Goal: Task Accomplishment & Management: Manage account settings

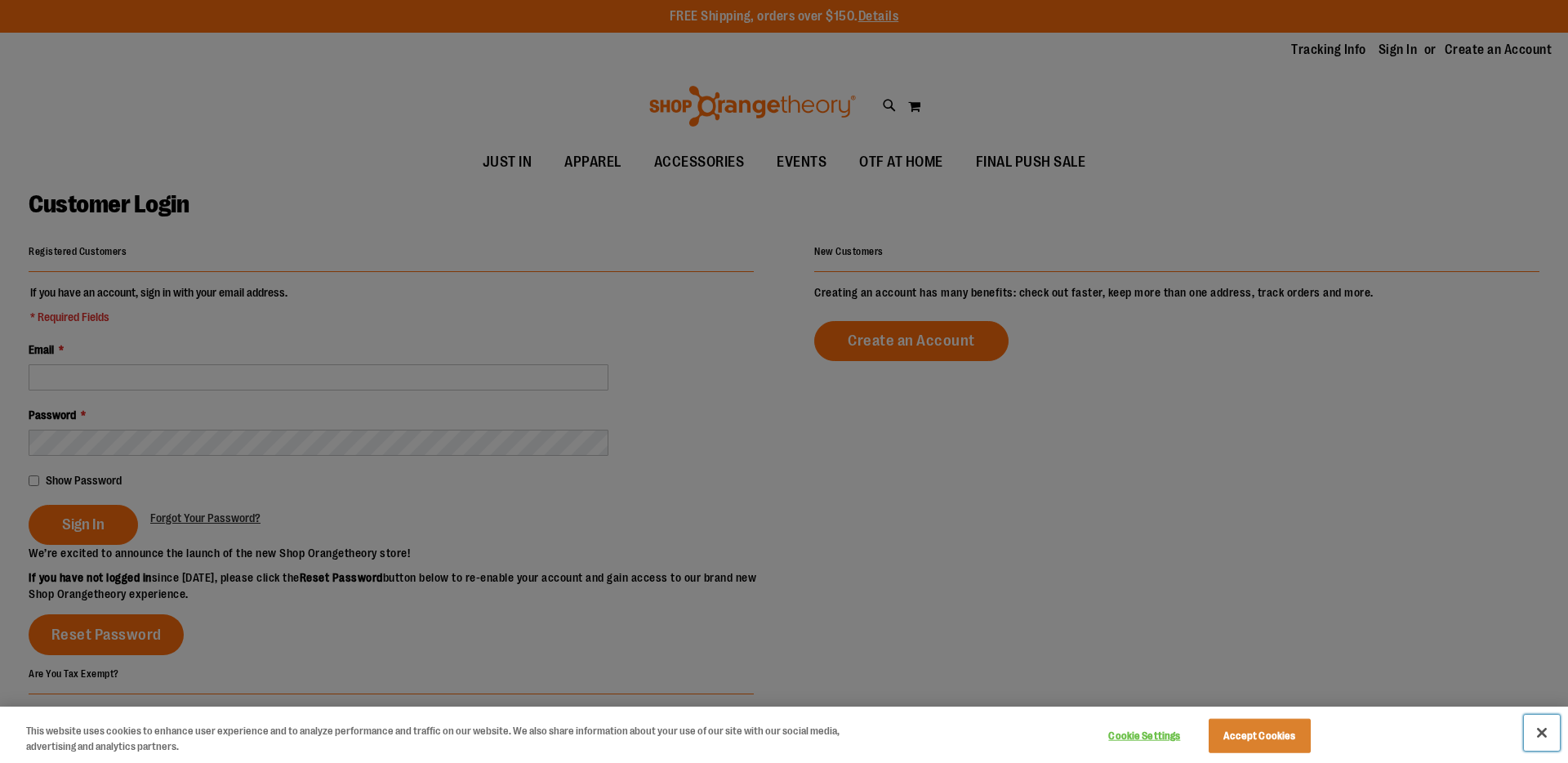
click at [1545, 733] on button "Close" at bounding box center [1541, 732] width 36 height 36
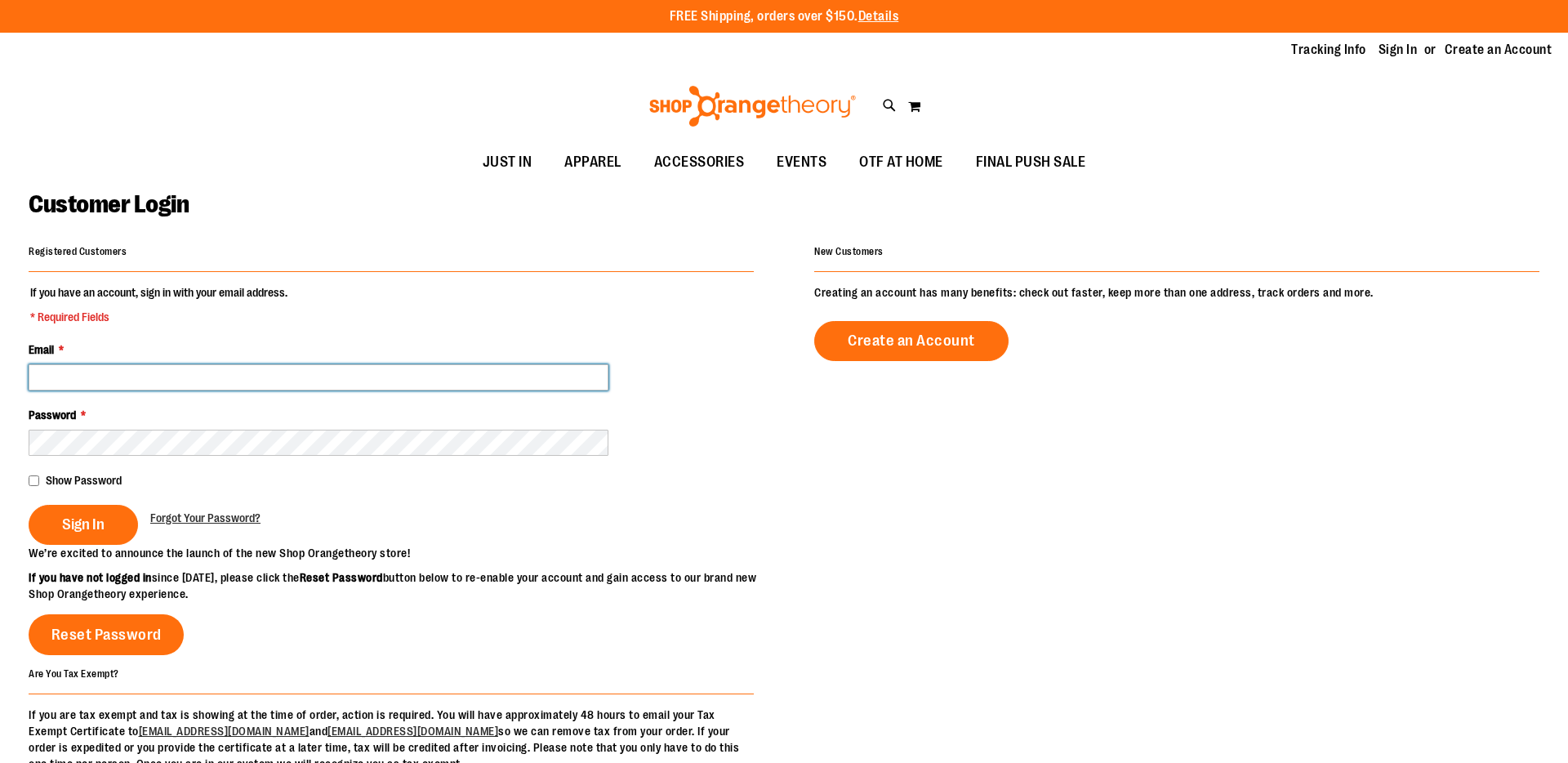
click at [64, 367] on input "Email *" at bounding box center [318, 377] width 580 height 26
type input "**********"
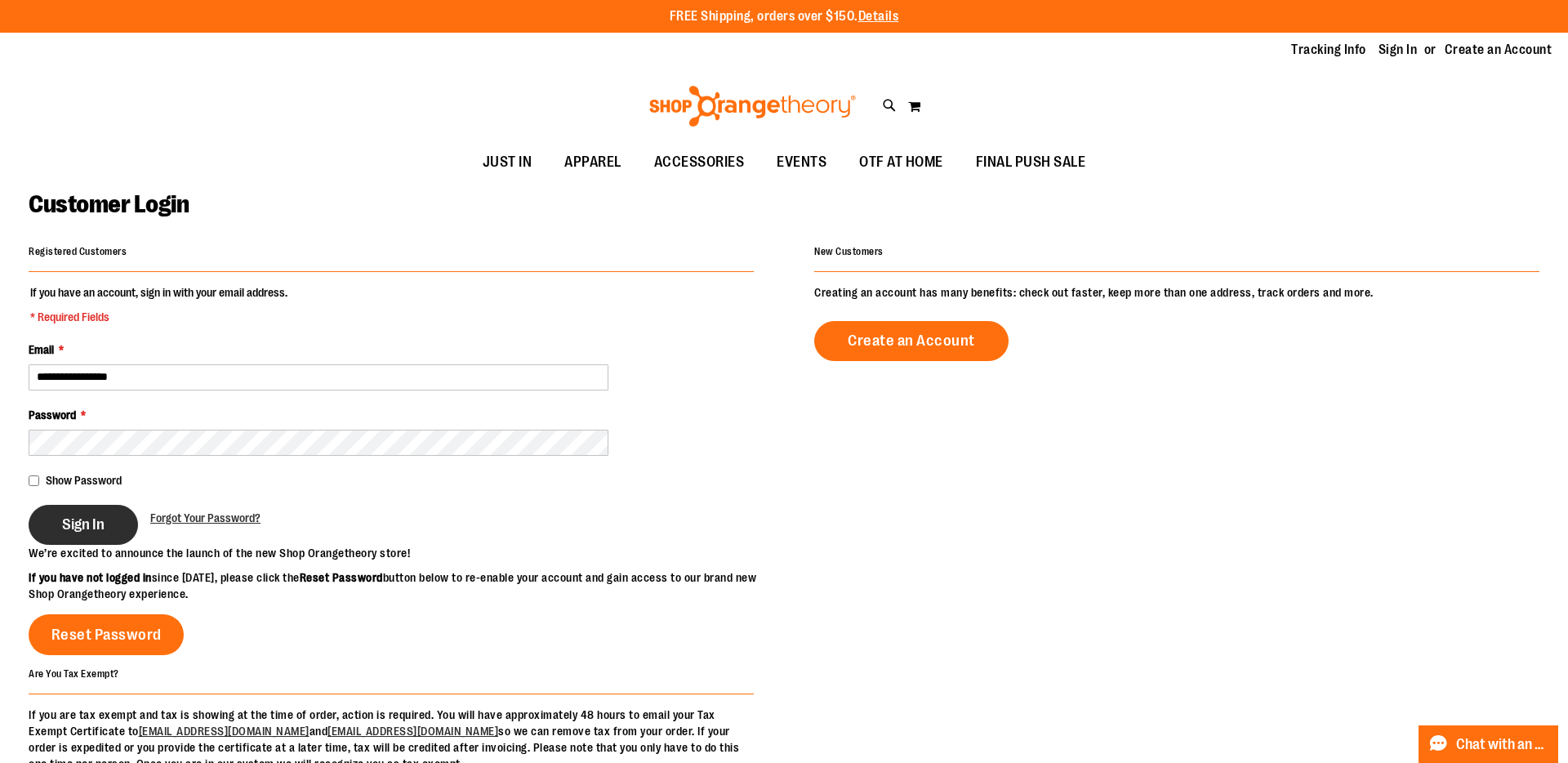
click at [88, 511] on button "Sign In" at bounding box center [83, 524] width 110 height 40
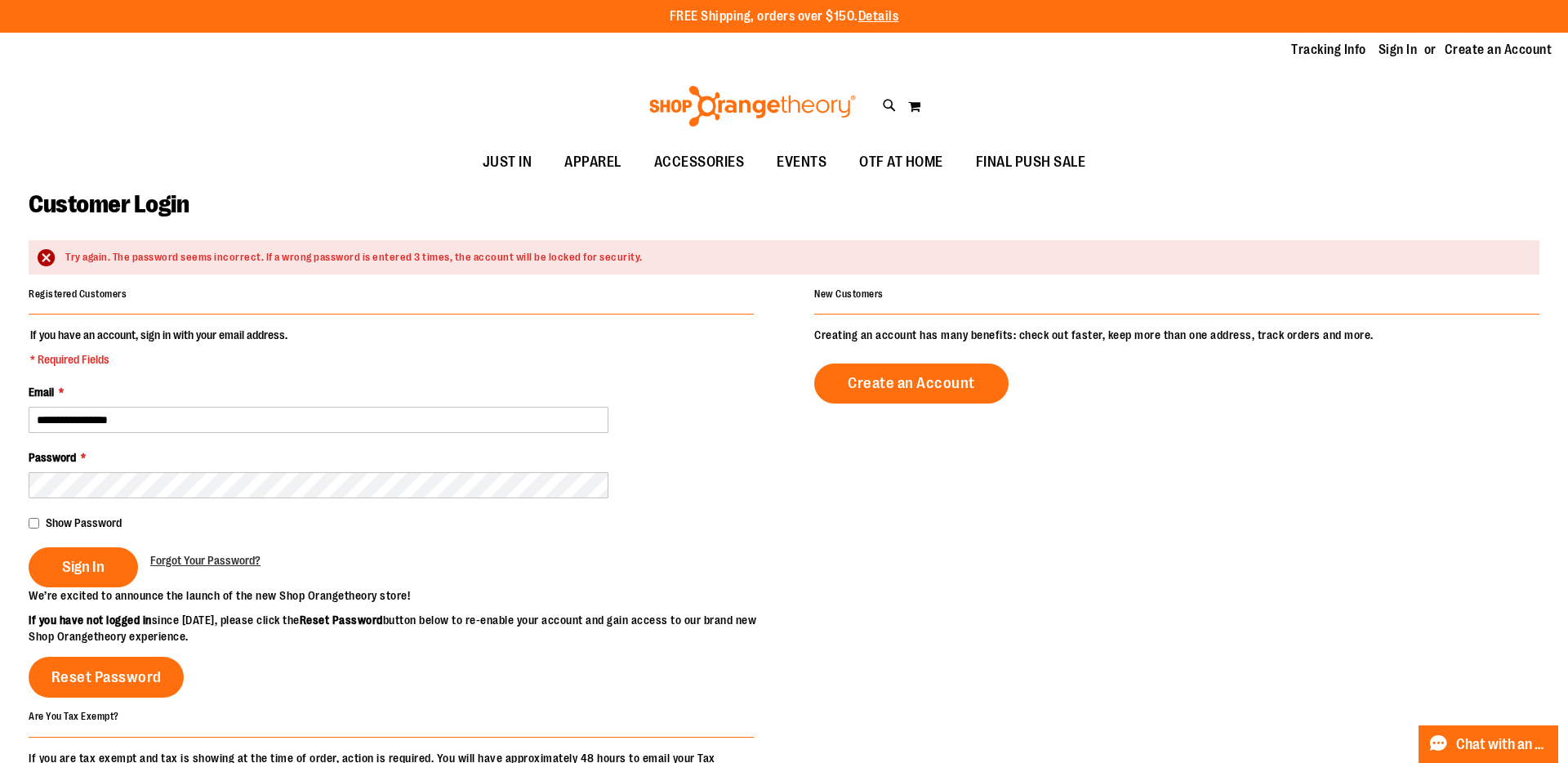
click at [100, 515] on div "Show Password" at bounding box center [391, 523] width 725 height 17
click at [88, 520] on span "Show Password" at bounding box center [84, 522] width 76 height 13
click at [99, 565] on span "Sign In" at bounding box center [83, 566] width 42 height 18
